Goal: Task Accomplishment & Management: Manage account settings

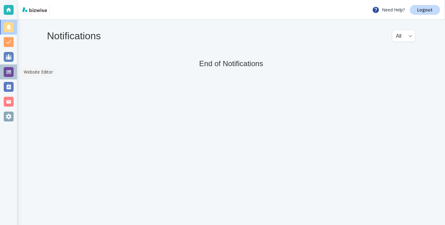
click at [11, 73] on div at bounding box center [9, 72] width 10 height 10
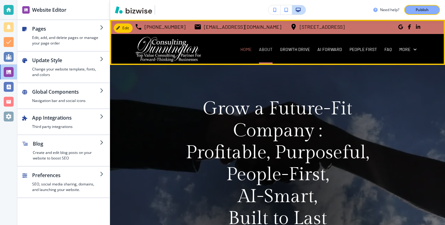
click at [271, 49] on p "ABOUT" at bounding box center [266, 49] width 14 height 6
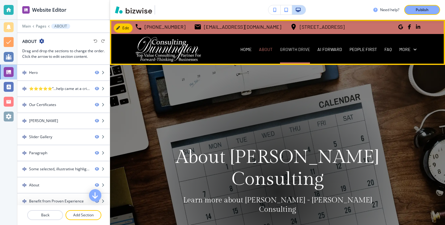
click at [300, 49] on p "GROWTH DRIVE" at bounding box center [295, 49] width 30 height 6
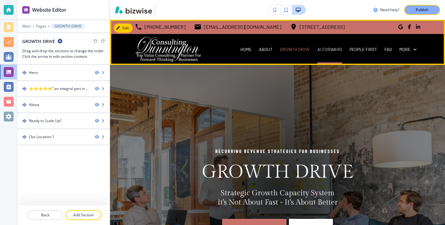
click at [328, 51] on p "AI FORWARD" at bounding box center [330, 49] width 25 height 6
